Goal: Transaction & Acquisition: Purchase product/service

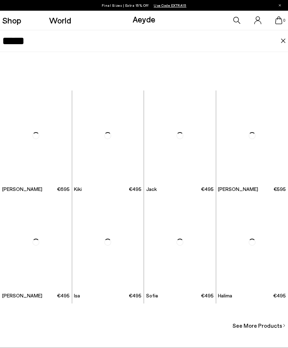
type input "*****"
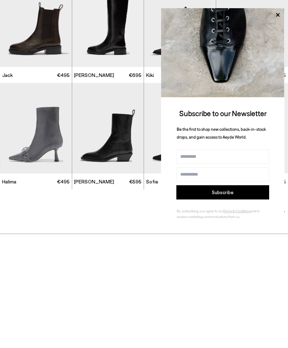
scroll to position [265, 0]
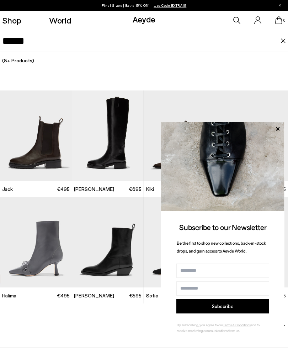
click at [284, 130] on img at bounding box center [222, 166] width 123 height 89
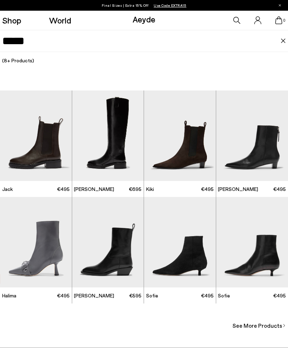
scroll to position [1222, 0]
click at [260, 330] on span "See More Products" at bounding box center [258, 325] width 50 height 9
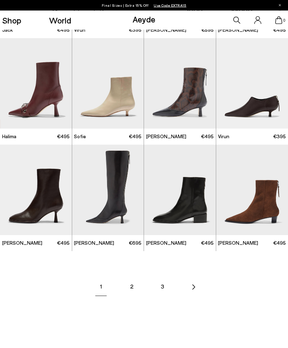
scroll to position [463, 0]
click at [138, 274] on link "2" at bounding box center [131, 286] width 25 height 25
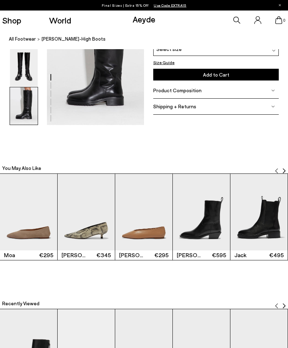
scroll to position [704, 0]
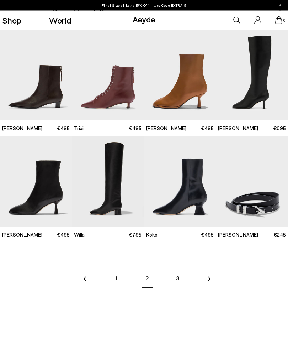
scroll to position [472, 0]
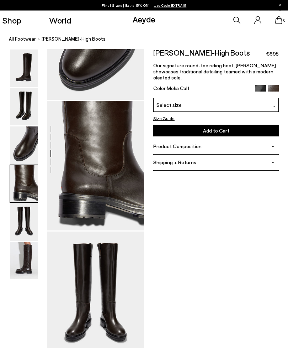
scroll to position [330, 0]
